Goal: Obtain resource: Download file/media

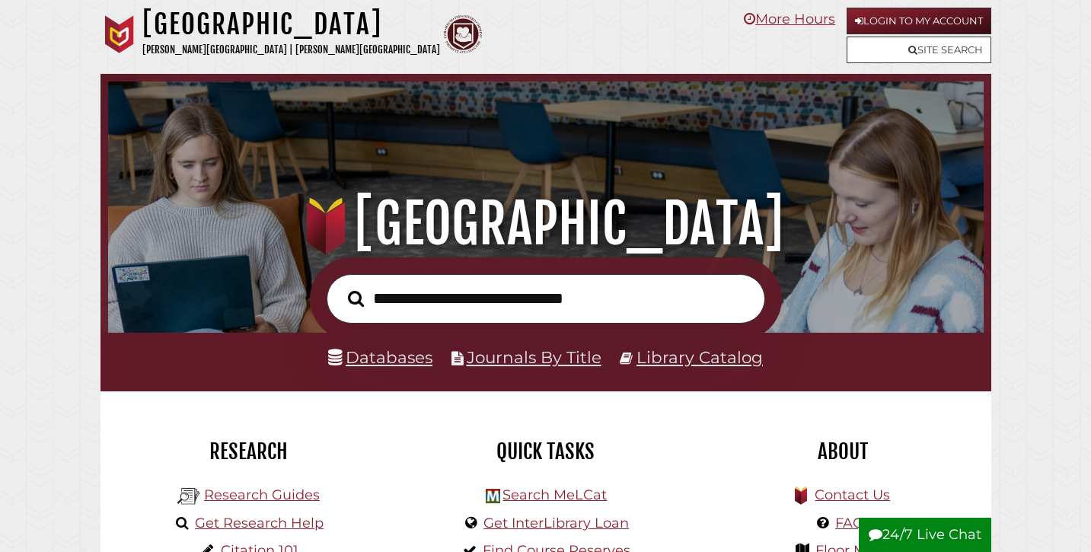
scroll to position [289, 868]
click at [454, 298] on input "text" at bounding box center [546, 298] width 438 height 49
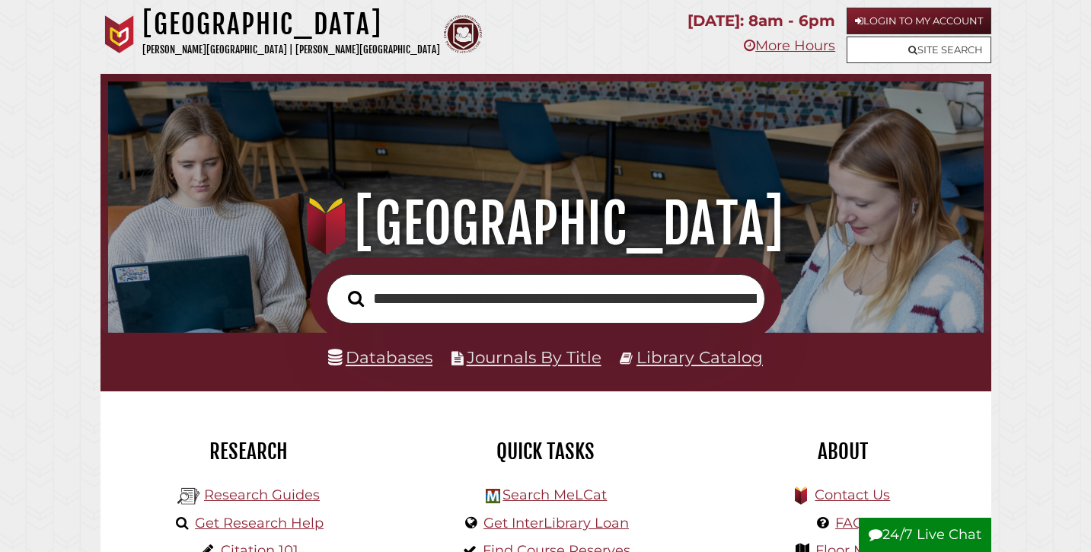
scroll to position [0, 922]
type input "**********"
click at [340, 286] on button "Search" at bounding box center [355, 298] width 31 height 25
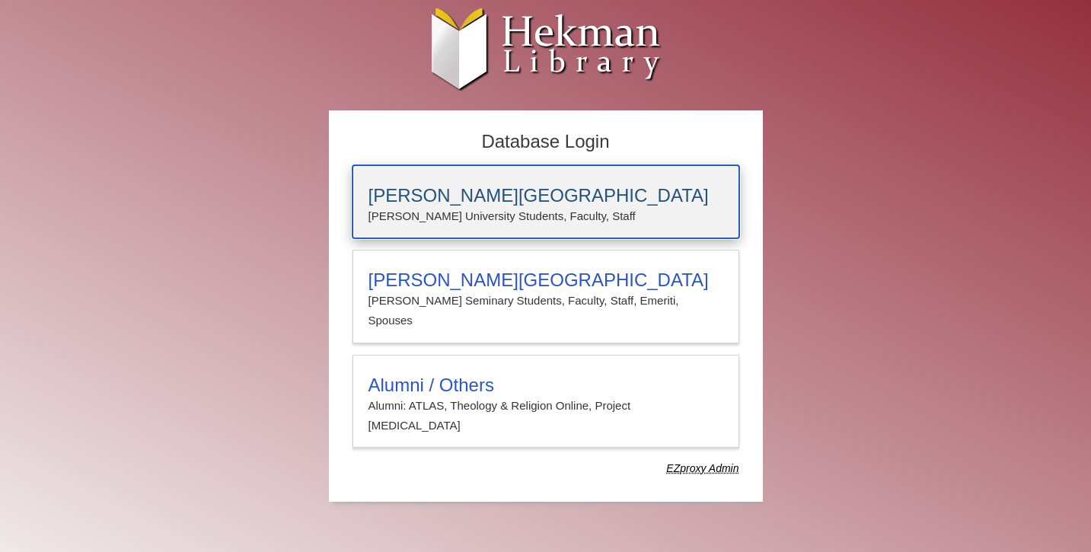
click at [493, 215] on p "[PERSON_NAME] University Students, Faculty, Staff" at bounding box center [545, 216] width 355 height 20
